Goal: Use online tool/utility

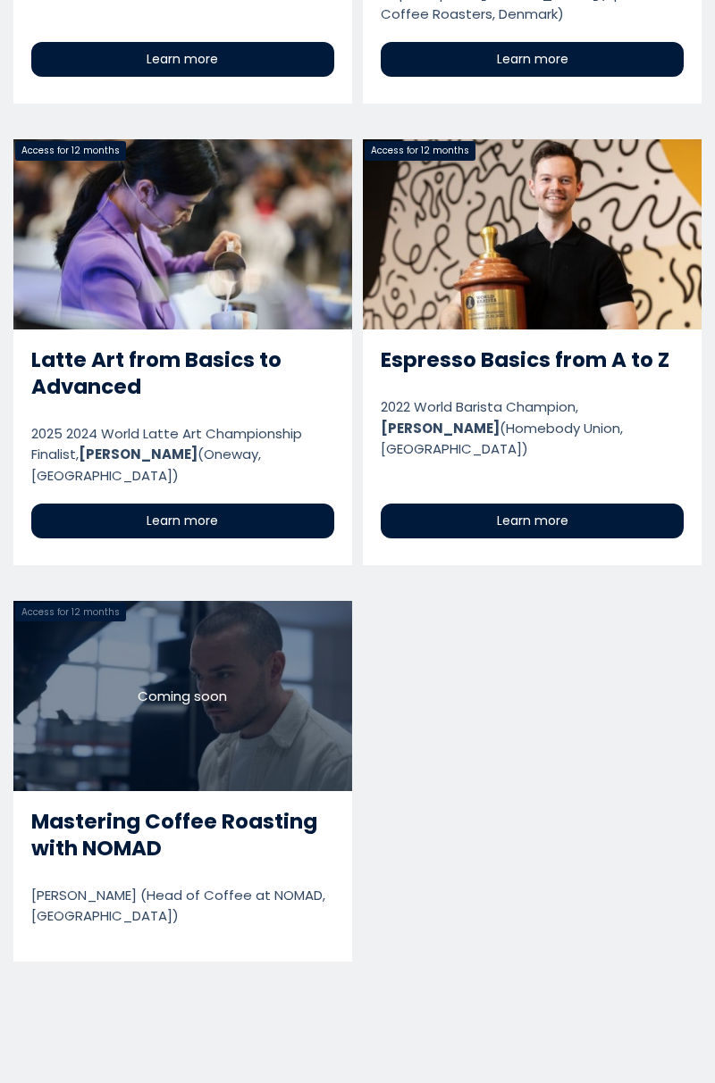
scroll to position [3777, 0]
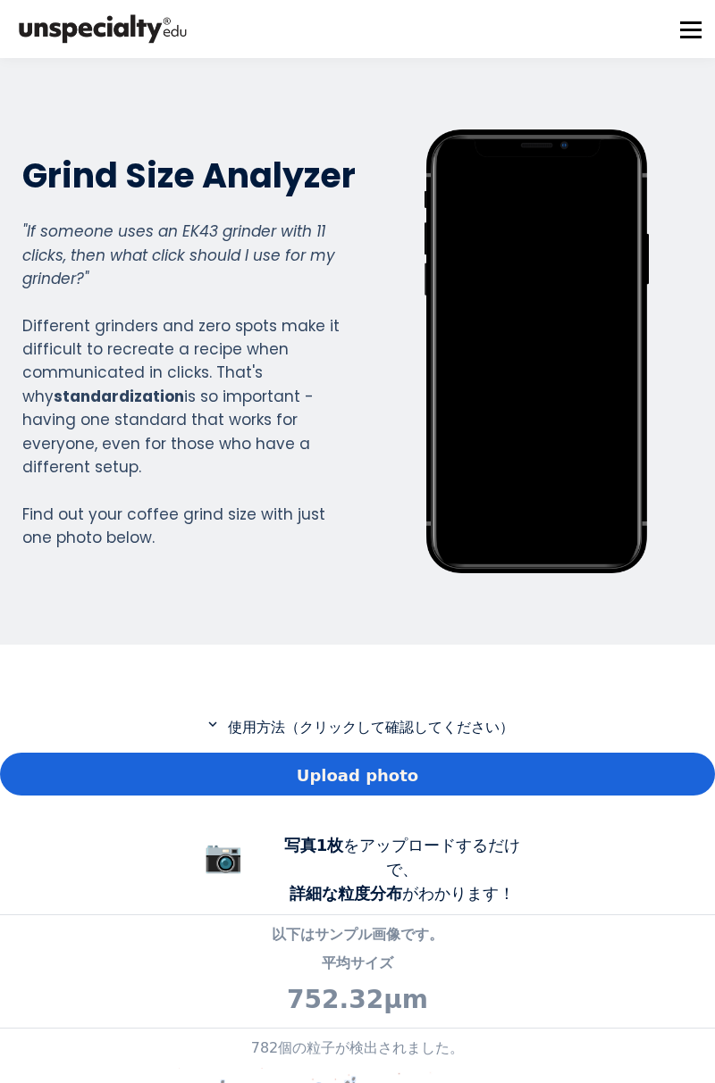
click at [531, 775] on div "Upload photo" at bounding box center [357, 774] width 715 height 43
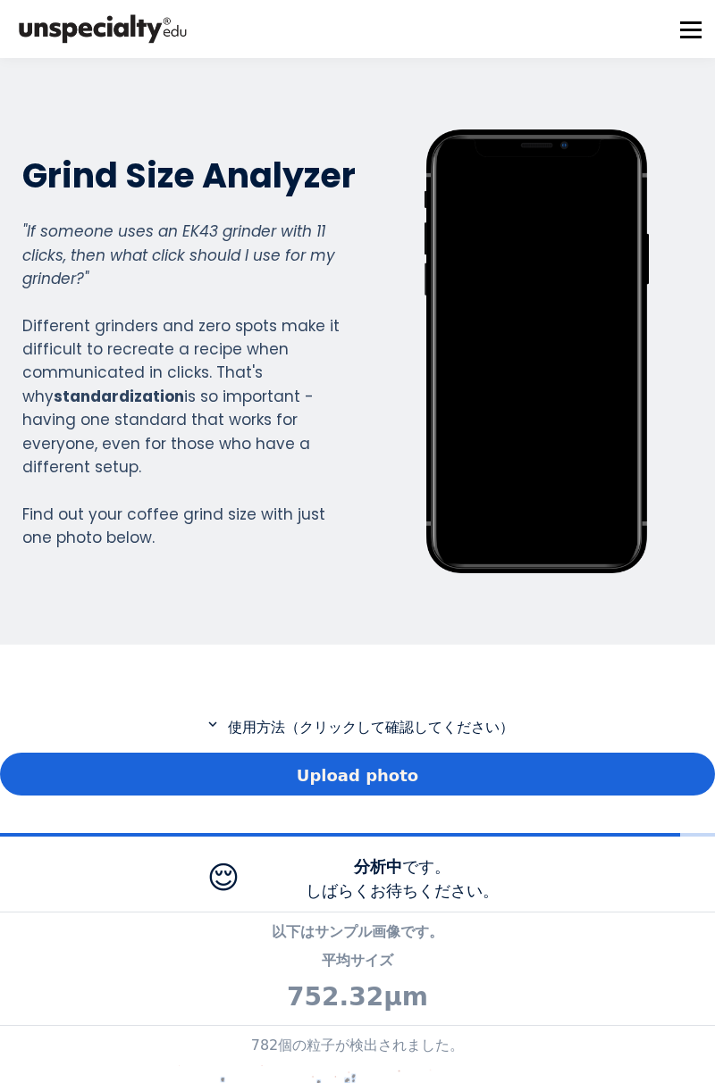
scroll to position [1342, 706]
click at [655, 716] on div at bounding box center [357, 716] width 715 height 0
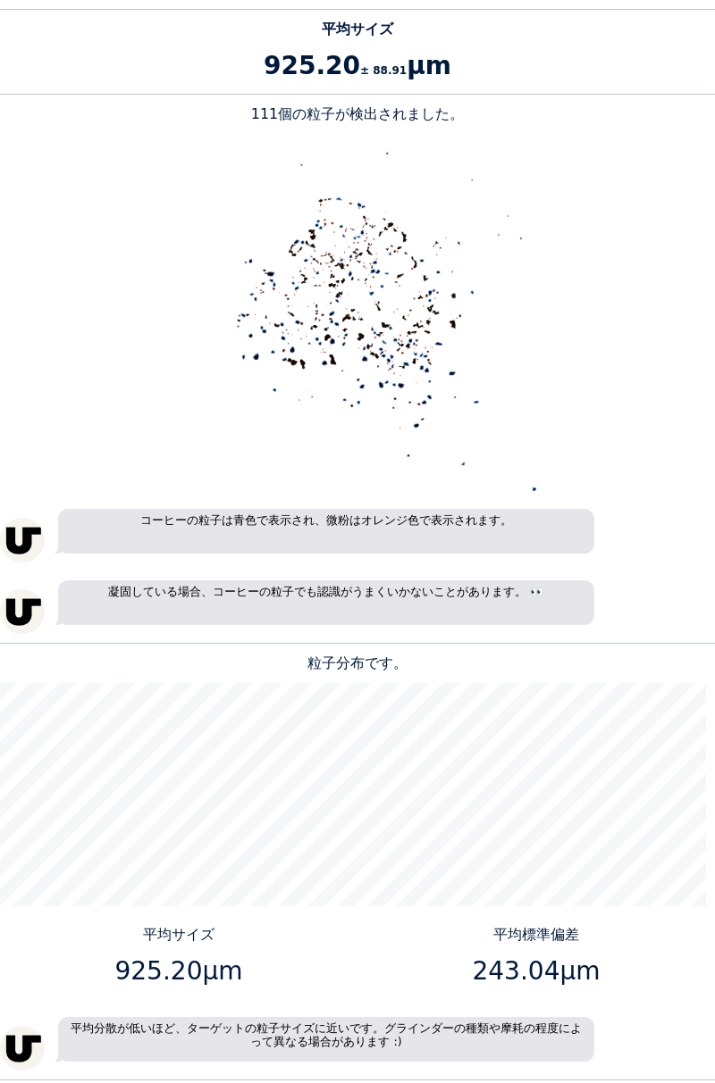
scroll to position [0, 0]
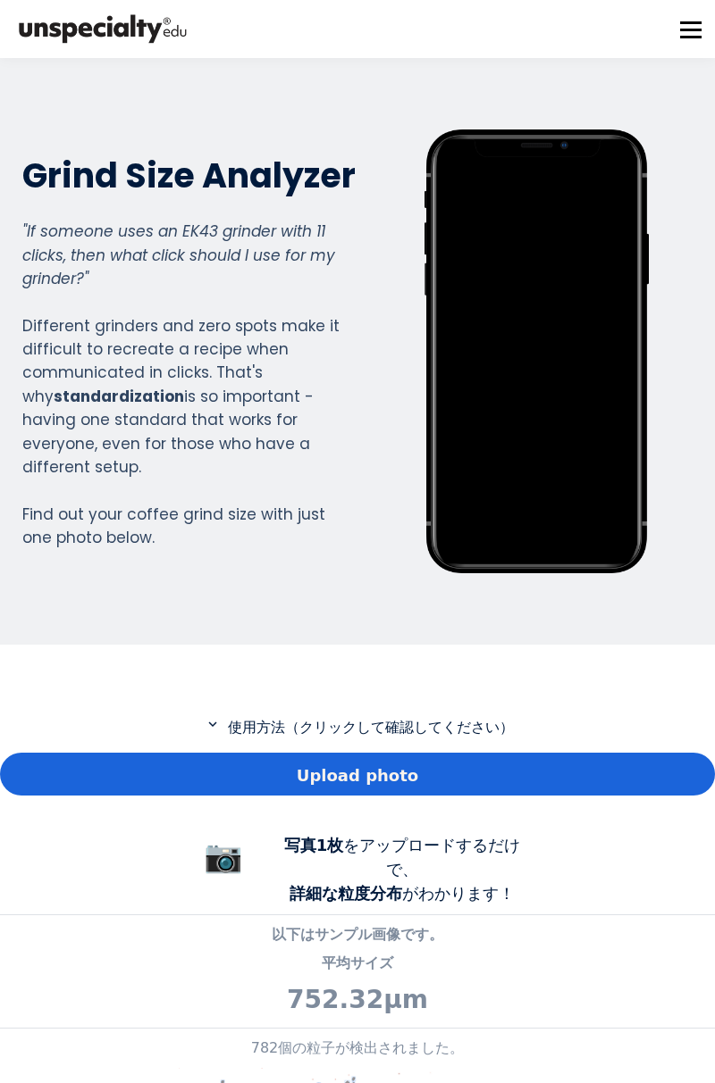
scroll to position [1320, 706]
click at [428, 772] on div "Upload photo" at bounding box center [357, 774] width 715 height 43
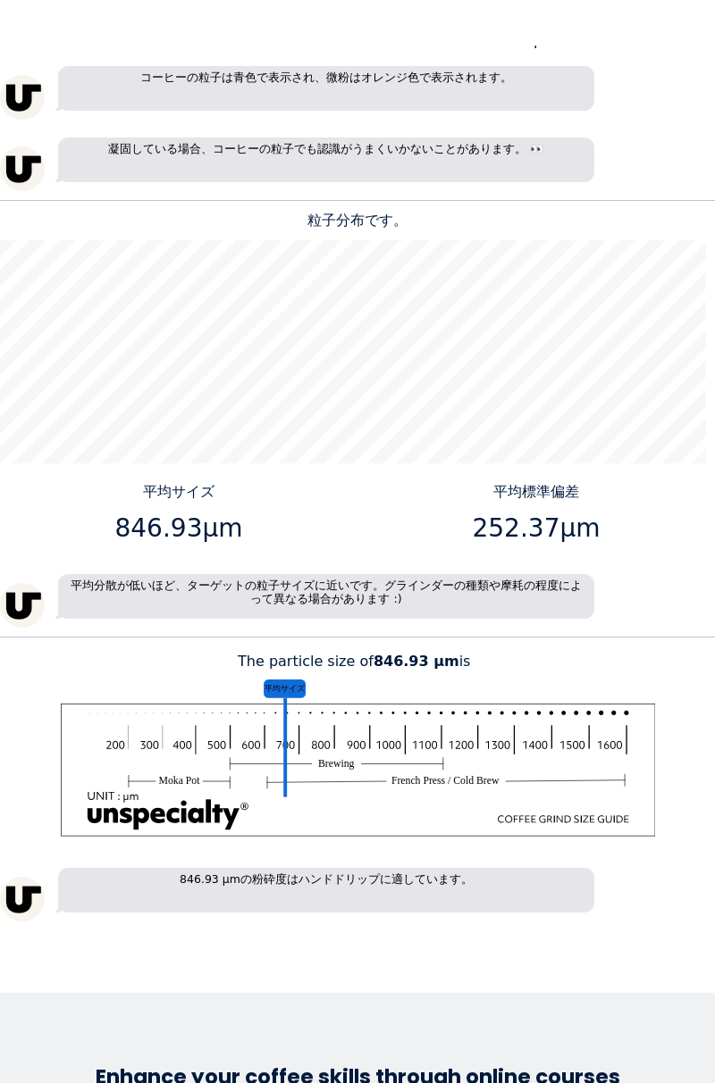
scroll to position [1333, 0]
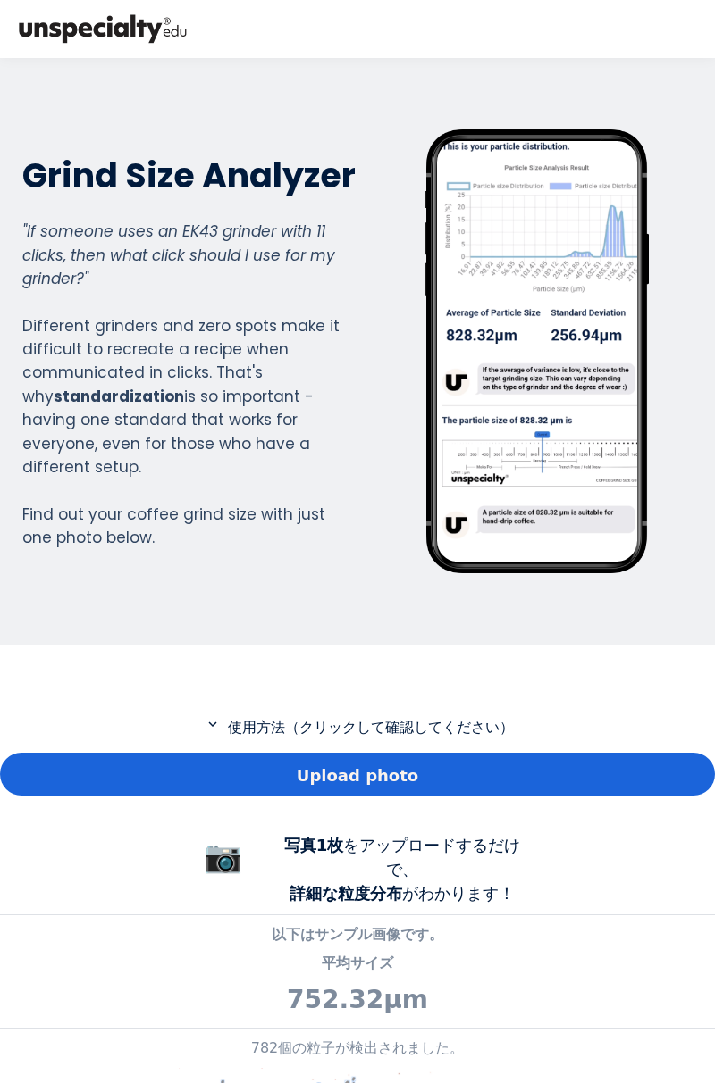
click at [439, 783] on div "Upload photo" at bounding box center [357, 774] width 715 height 43
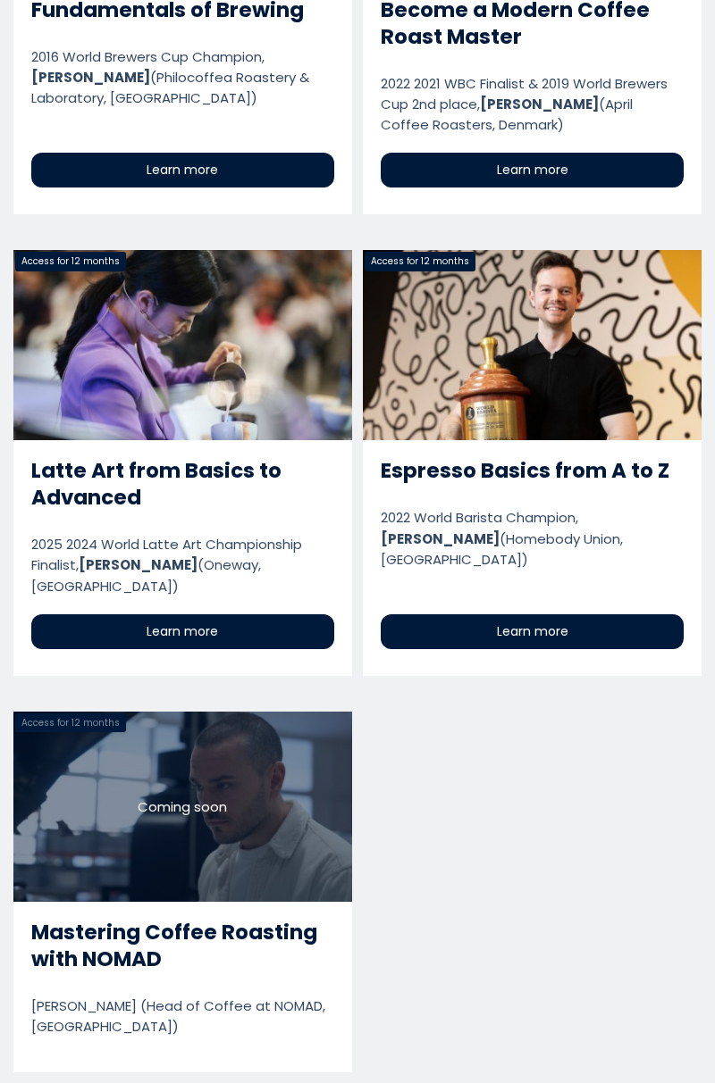
scroll to position [3777, 0]
